Goal: Task Accomplishment & Management: Use online tool/utility

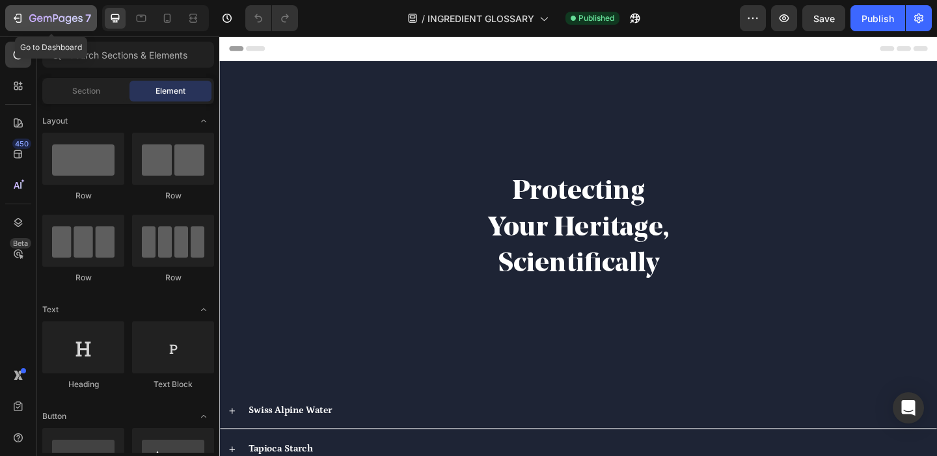
click at [44, 18] on icon "button" at bounding box center [48, 19] width 8 height 6
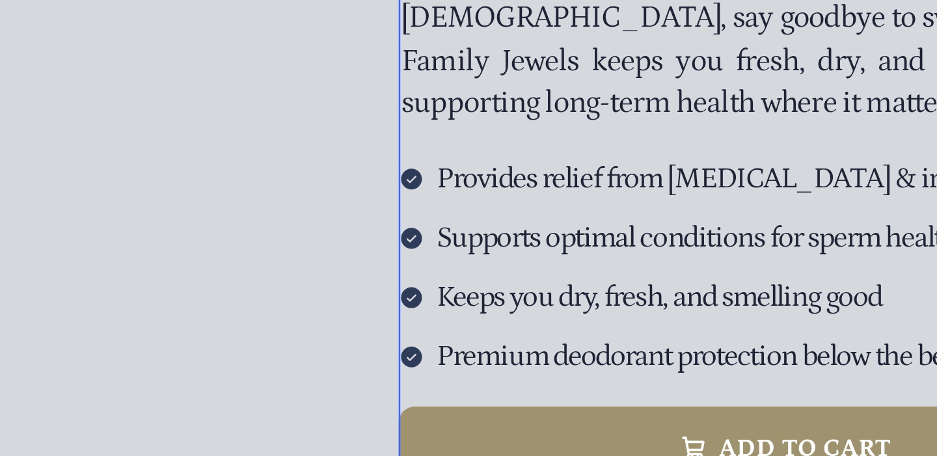
scroll to position [44, 0]
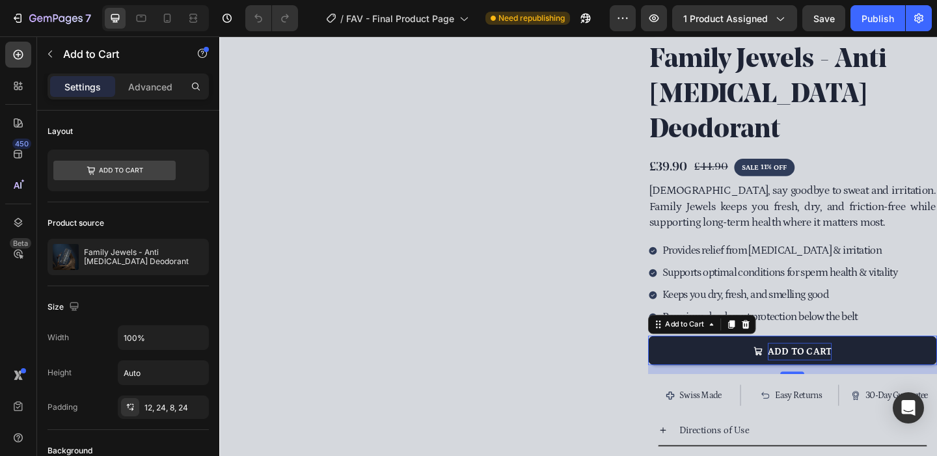
click at [866, 369] on div "ADD TO CART" at bounding box center [851, 378] width 70 height 19
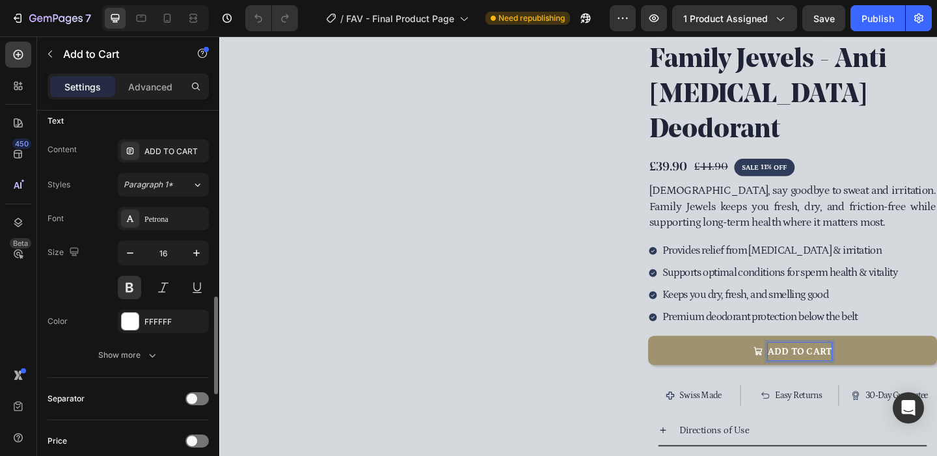
scroll to position [734, 0]
